Goal: Transaction & Acquisition: Purchase product/service

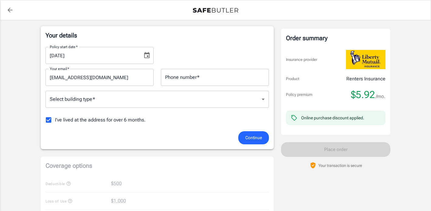
scroll to position [79, 0]
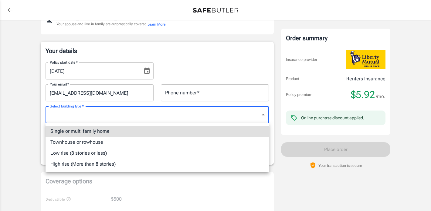
click at [227, 114] on body "Policy premium $ 5.92 /mo Liberty Mutual Renters Insurance [STREET_ADDRESS] You…" at bounding box center [215, 208] width 431 height 574
click at [223, 152] on li "Low rise (8 stories or less)" at bounding box center [158, 152] width 224 height 11
type input "lowrise"
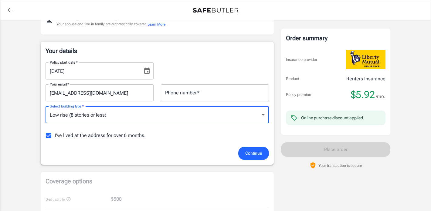
click at [50, 135] on input "I've lived at the address for over 6 months." at bounding box center [48, 135] width 13 height 13
checkbox input "false"
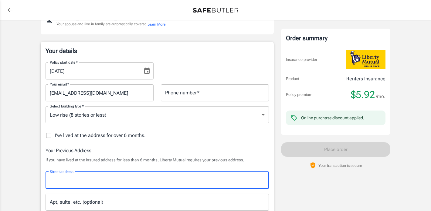
click at [88, 184] on input "Street address" at bounding box center [157, 180] width 218 height 12
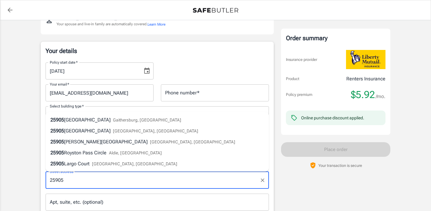
click at [137, 132] on li "[STREET_ADDRESS]" at bounding box center [158, 130] width 224 height 11
type input "[STREET_ADDRESS]"
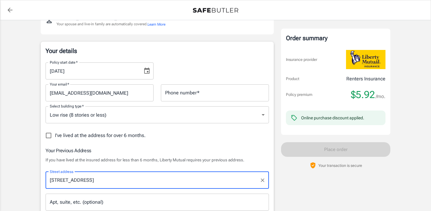
type input "[GEOGRAPHIC_DATA]"
select select "MD"
type input "20872"
type input "[STREET_ADDRESS]"
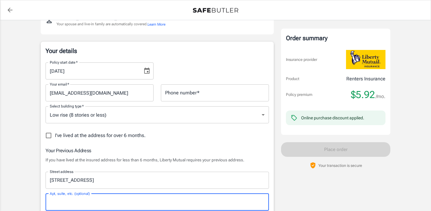
click at [147, 205] on input "Apt, suite, etc. (optional)" at bounding box center [158, 201] width 224 height 17
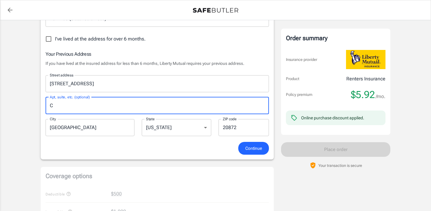
scroll to position [176, 0]
type input "C"
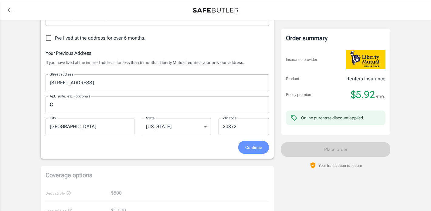
click at [248, 145] on span "Continue" at bounding box center [253, 147] width 17 height 8
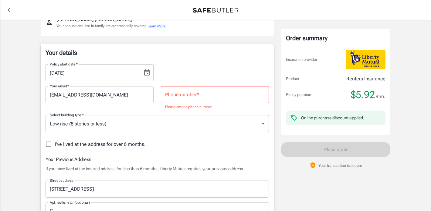
scroll to position [67, 0]
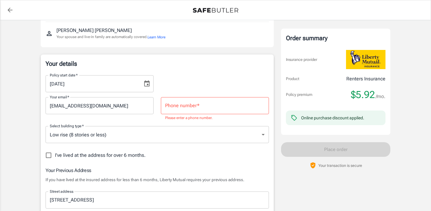
click at [226, 108] on input "Phone number   *" at bounding box center [215, 105] width 108 height 17
type input "3017582785"
type input "[GEOGRAPHIC_DATA]"
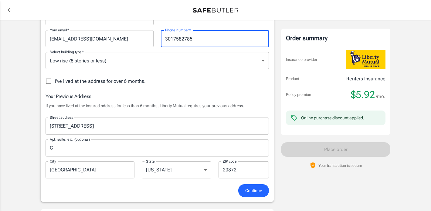
scroll to position [135, 0]
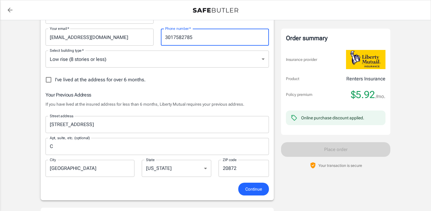
click at [252, 189] on span "Continue" at bounding box center [253, 189] width 17 height 8
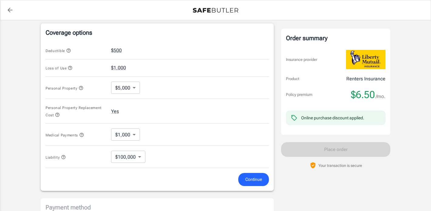
scroll to position [252, 0]
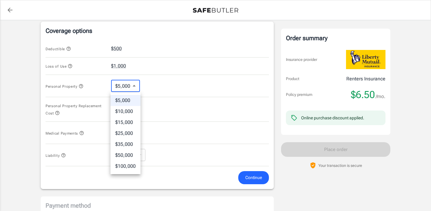
click at [135, 86] on body "Policy premium $ 6.50 /mo Liberty Mutual Renters Insurance [STREET_ADDRESS] You…" at bounding box center [215, 46] width 431 height 597
click at [134, 166] on li "$100,000" at bounding box center [126, 165] width 30 height 11
type input "100000"
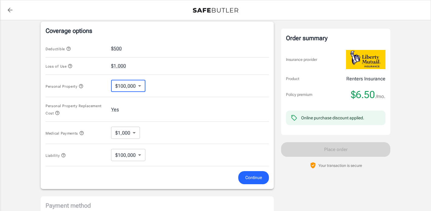
click at [255, 178] on span "Continue" at bounding box center [253, 177] width 17 height 8
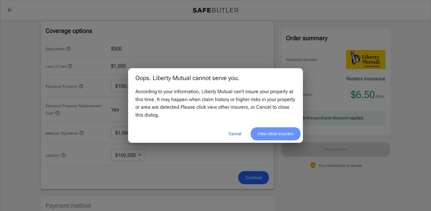
click at [287, 134] on button "View other insurers" at bounding box center [276, 133] width 50 height 13
